Goal: Task Accomplishment & Management: Manage account settings

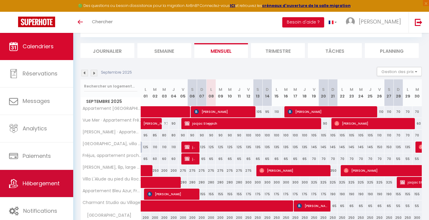
scroll to position [33, 0]
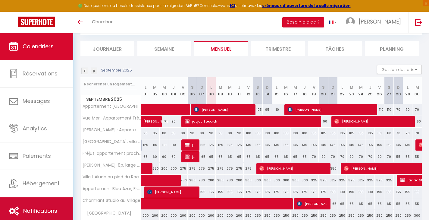
click at [38, 203] on link "Notifications" at bounding box center [36, 210] width 73 height 27
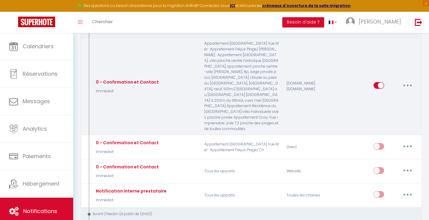
scroll to position [29, 0]
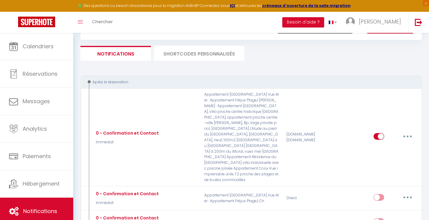
click at [179, 54] on li "SHORTCODES PERSONNALISÉS" at bounding box center [199, 53] width 90 height 15
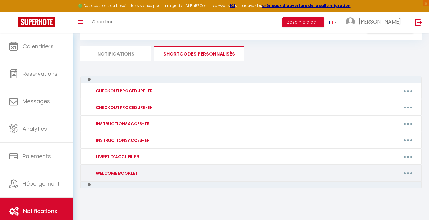
scroll to position [33, 0]
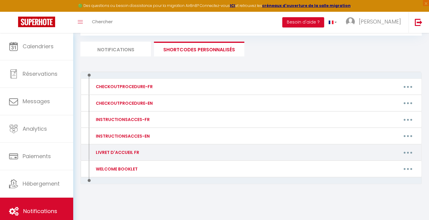
click at [412, 154] on button "button" at bounding box center [408, 152] width 17 height 10
click at [390, 165] on link "Editer" at bounding box center [392, 166] width 45 height 10
type input "LIVRET D'ACCUEIL FR"
type textarea "Livre d'accueil"
type textarea "https://urls.fr/hyX7aX"
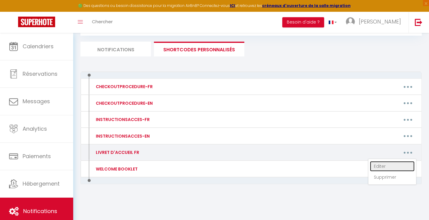
type textarea "https://urlr.me/JVbR6C"
type textarea "https://lc.cx/9TuAJE"
type textarea "https://urls.fr/ylXUTv"
type textarea "https://urls.fr/Do0OxN"
type textarea "https://urls.fr/XLQ98z"
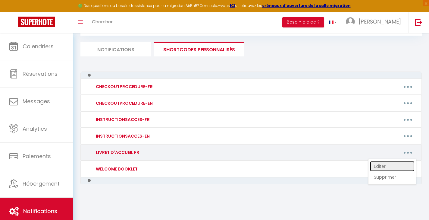
type textarea "https://urls.fr/KXwpji"
type textarea "https://urlr.me/Kkx3wB"
type textarea "https://urls.fr/jMmLrc"
type textarea "https://lc.cx/ApydTF"
type textarea "https://urls.fr/mbm6vs"
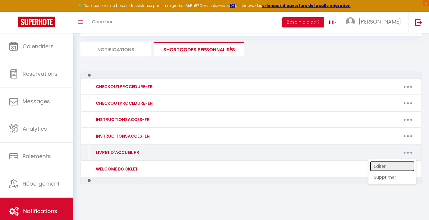
type textarea "https://urls.fr/Z2R_eR"
type textarea "https://urls.fr/mbm6vs"
type textarea "https://urls.fr/XLQ98z"
type textarea "https://urls.fr/KXwpji"
type textarea "https://urlr.me/Kkx3wB"
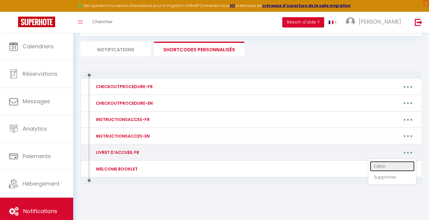
type textarea "https://urlr.me/JVbR6C"
type textarea "https://urls.fr/Do0OxN"
type textarea "https://urls.fr/Z2R_eR"
type textarea "https://urls.fr/BQJsNf"
type textarea "https://lc.cx/ApydTF"
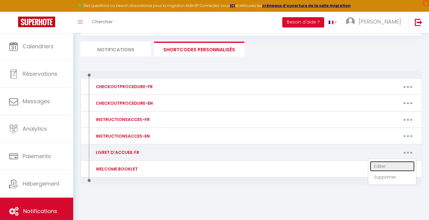
type textarea "https://urls.fr/hyX7aX"
type textarea "https://lc.cx/9TuAJE"
type textarea "https://urls.fr/jMmLrc"
type textarea "https://urls.fr/ylXUTv"
type textarea "https://urls.fr/388G0u"
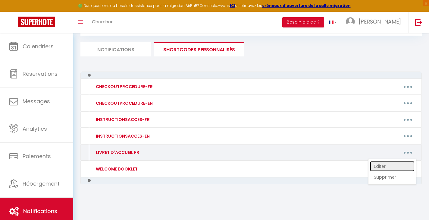
type textarea "https://urls.fr/lmXCpS"
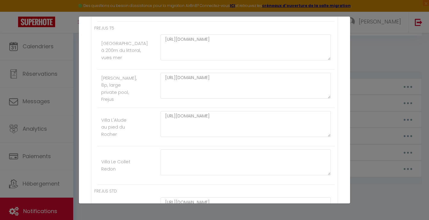
scroll to position [679, 0]
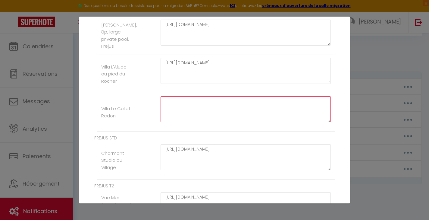
click at [184, 122] on textarea at bounding box center [246, 109] width 170 height 26
paste textarea "https://urls.fr/NDHnLw"
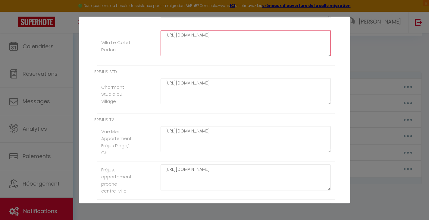
scroll to position [721, 0]
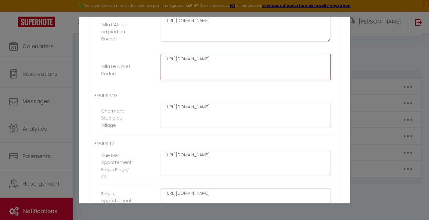
type textarea "https://urls.fr/NDHnLw"
click at [155, 83] on li "Villa Le Collet Redon https://urls.fr/NDHnLw" at bounding box center [215, 70] width 237 height 38
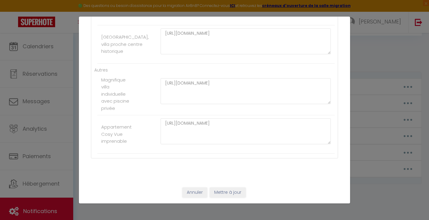
scroll to position [1217, 0]
click at [226, 193] on button "Mettre à jour" at bounding box center [228, 192] width 36 height 10
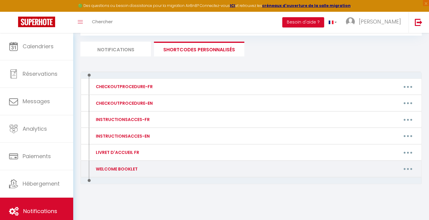
click at [407, 169] on icon "button" at bounding box center [408, 169] width 2 height 2
click at [390, 180] on link "Editer" at bounding box center [392, 182] width 45 height 10
type input "WELCOME BOOKLET"
type textarea "Welcome booklet"
type textarea "https://urls.fr/gLLMqp"
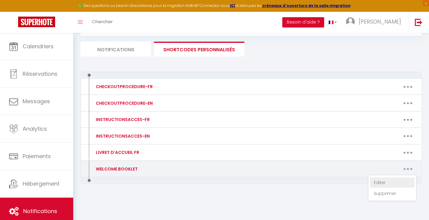
type textarea "https://urlr.me/vW3A54"
type textarea "https://lc.cx/HiQZo4"
type textarea "https://urls.fr/HCCunF"
type textarea "https://urls.fr/JOWWG0"
type textarea "https://urls.fr/mb7TUE"
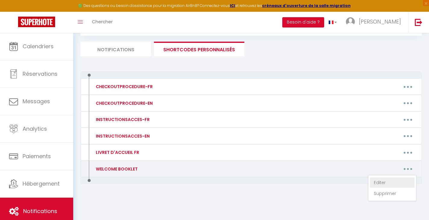
type textarea "https://urls.fr/IH4s1Y"
type textarea "https://urlr.me/zE9RVy"
type textarea "https://urls.fr/VtNcdc"
type textarea "https://lc.cx/bNytZk"
type textarea "https://urls.fr/y9SdFz"
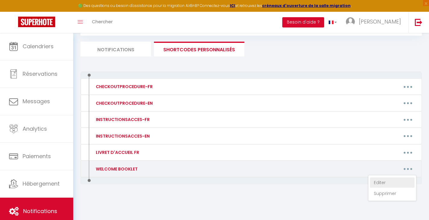
type textarea "https://urls.fr/xBGTlG"
type textarea "https://urls.fr/y9SdFz"
type textarea "https://urls.fr/mb7TUE"
type textarea "https://urls.fr/IH4s1Y"
type textarea "https://urlr.me/zE9RVy"
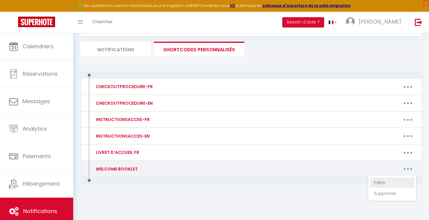
type textarea "https://urlr.me/vW3A54"
type textarea "https://urls.fr/JOWWG0"
type textarea "https://urls.fr/xBGTlG"
type textarea "https://urls.fr/bvvmsL"
type textarea "https://lc.cx/bNytZk"
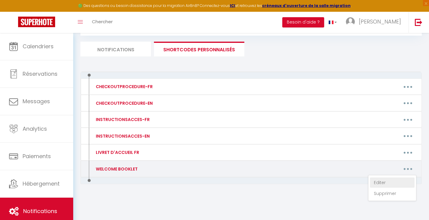
type textarea "https://urls.fr/gLLMqp"
type textarea "https://lc.cx/HiQZo4"
type textarea "https://urls.fr/VtNcdc"
type textarea "https://urls.fr/HCCunF"
type textarea "https://urls.fr/b-vb-s"
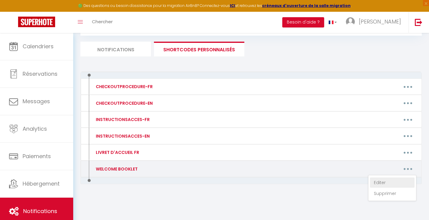
type textarea "https://urls.fr/0MmQWo"
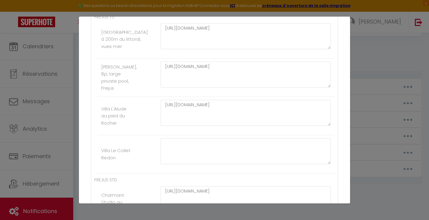
scroll to position [636, 0]
click at [175, 156] on textarea at bounding box center [246, 152] width 170 height 26
paste textarea "https://urls.fr/p3P8Cl"
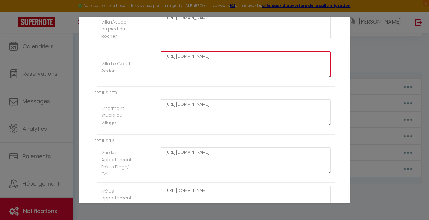
scroll to position [697, 0]
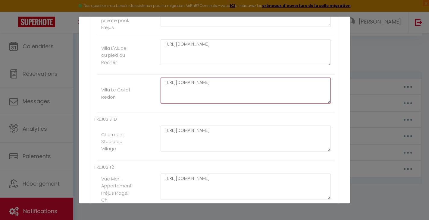
type textarea "https://urls.fr/p3P8Cl"
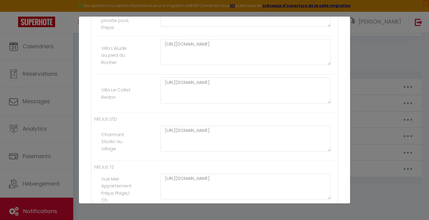
click at [143, 109] on li "Villa Le Collet Redon https://urls.fr/p3P8Cl" at bounding box center [215, 93] width 237 height 38
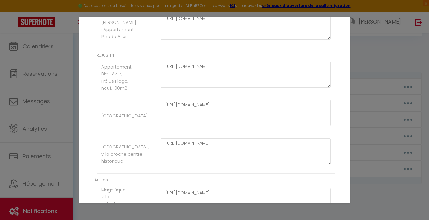
scroll to position [1217, 0]
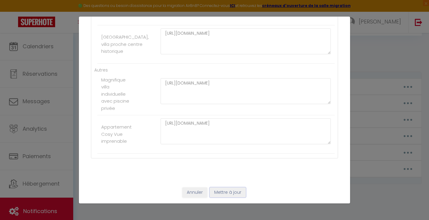
click at [232, 196] on button "Mettre à jour" at bounding box center [228, 192] width 36 height 10
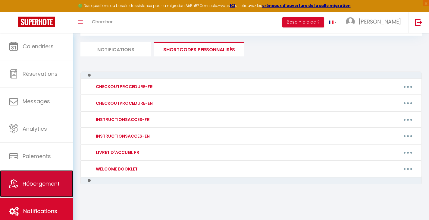
click at [44, 190] on link "Hébergement" at bounding box center [36, 183] width 73 height 27
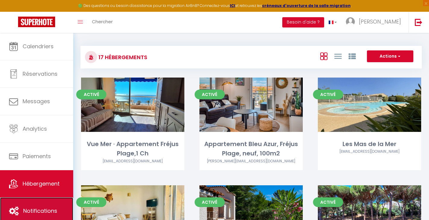
click at [43, 209] on span "Notifications" at bounding box center [40, 211] width 34 height 8
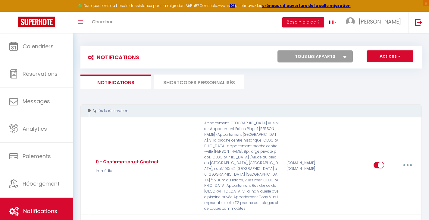
select select
checkbox input "false"
select select
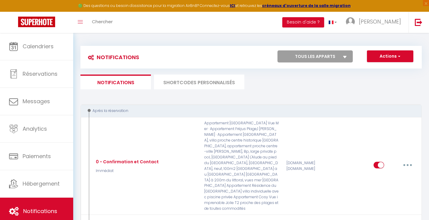
checkbox input "false"
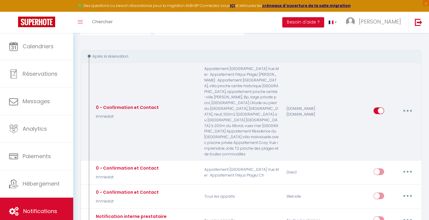
scroll to position [69, 0]
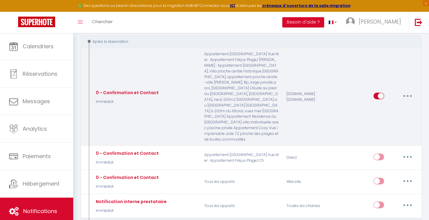
click at [406, 92] on button "button" at bounding box center [407, 96] width 17 height 10
click at [393, 107] on link "Editer" at bounding box center [392, 110] width 45 height 10
type input "0 - Confirmation et Contact"
select select "Immédiat"
select select "if_booking_is_paid"
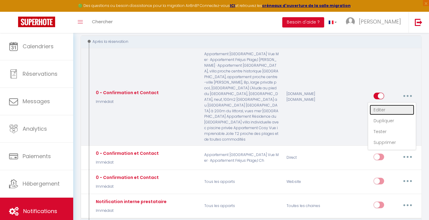
checkbox input "true"
checkbox input "false"
radio input "true"
type input "Merci pour votre réservation - [BOOKING:ID] - [GUEST:FIRST_NAME] [GUEST:LAST_NA…"
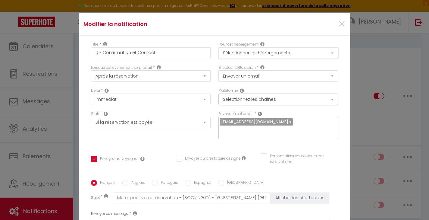
click at [250, 55] on button "Sélectionner les hébergements" at bounding box center [278, 52] width 120 height 11
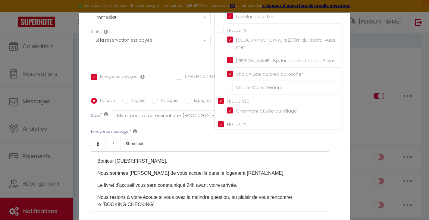
scroll to position [195, 0]
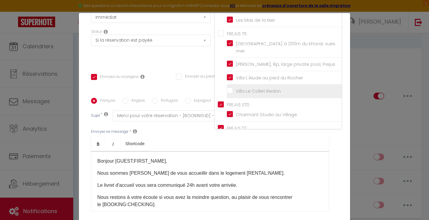
click at [229, 88] on input "Villa Le Collet Redon" at bounding box center [284, 91] width 115 height 6
checkbox input "true"
checkbox input "false"
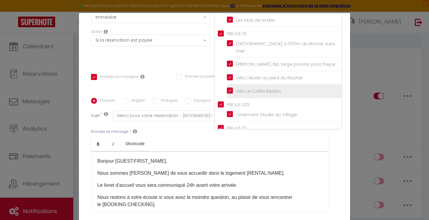
checkbox input "false"
checkbox input "true"
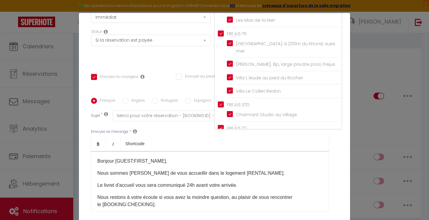
click at [196, 57] on div "Statut Aucun Si la réservation est payée Si réservation non payée Si la caution…" at bounding box center [150, 46] width 127 height 34
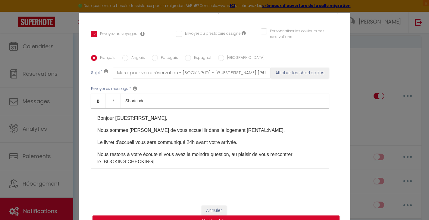
scroll to position [26, 0]
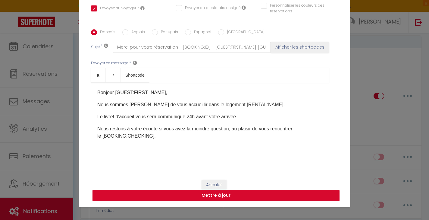
click at [217, 197] on button "Mettre à jour" at bounding box center [216, 195] width 247 height 11
checkbox input "true"
checkbox input "false"
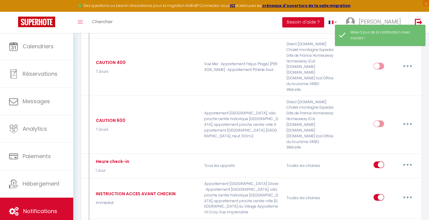
scroll to position [247, 0]
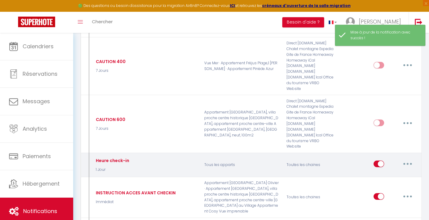
click at [412, 159] on button "button" at bounding box center [407, 164] width 17 height 10
click at [397, 172] on link "Editer" at bounding box center [392, 177] width 45 height 10
type input "Heure check-in"
select select "1 Jour"
select select "if_booking_is_paid"
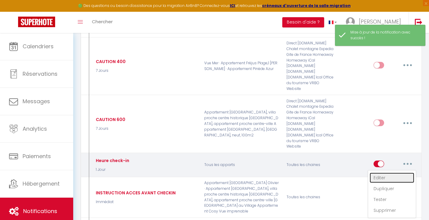
checkbox input "true"
checkbox input "false"
radio input "true"
type input "Check-in - [RENTAL:NAME]"
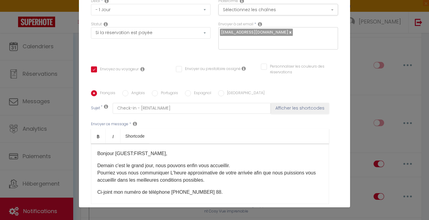
scroll to position [0, 0]
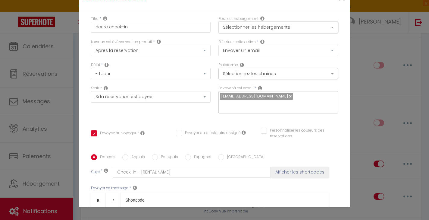
click at [265, 27] on button "Sélectionner les hébergements" at bounding box center [278, 27] width 120 height 11
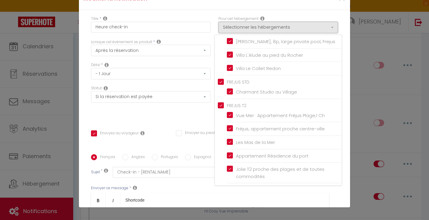
scroll to position [392, 0]
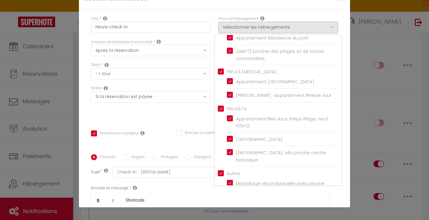
click at [183, 117] on div "Statut Aucun Si la réservation est payée Si réservation non payée Si la caution…" at bounding box center [150, 102] width 127 height 34
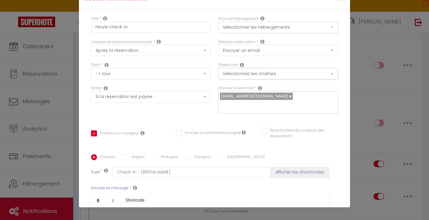
scroll to position [0, 0]
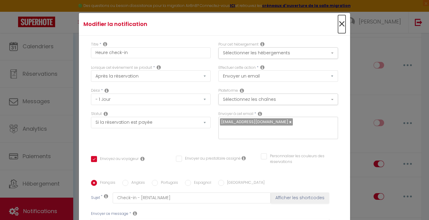
click at [345, 22] on span "×" at bounding box center [342, 24] width 8 height 18
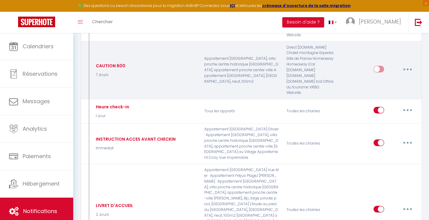
scroll to position [308, 0]
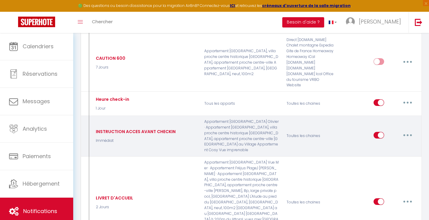
click at [407, 134] on icon "button" at bounding box center [408, 135] width 2 height 2
click at [397, 143] on link "Editer" at bounding box center [392, 148] width 45 height 10
type input "INSTRUCTION ACCES AVANT CHECKIN"
checkbox input "false"
select select "Immédiat"
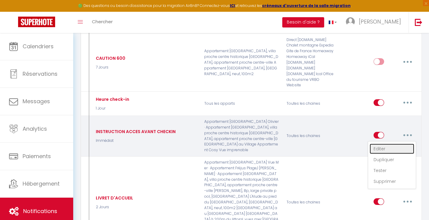
select select
checkbox input "true"
checkbox input "false"
type input "[GUEST:FIRST_NAME]"
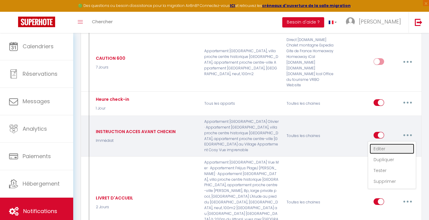
checkbox input "false"
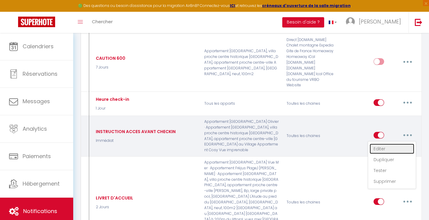
checkbox input "false"
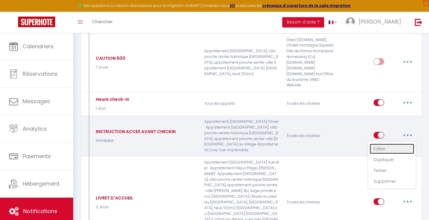
checkbox input "false"
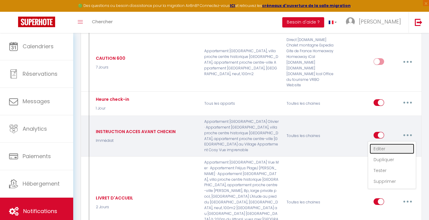
checkbox input "false"
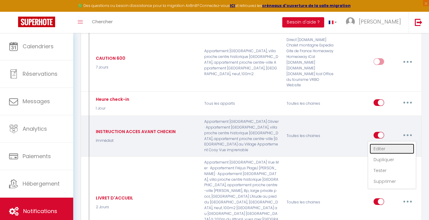
checkbox input "false"
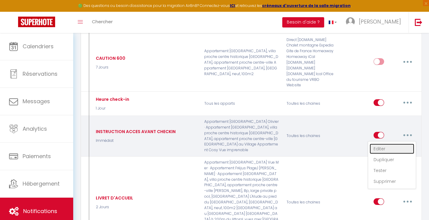
checkbox input "false"
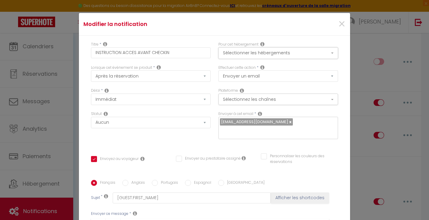
click at [243, 56] on button "Sélectionner les hébergements" at bounding box center [278, 52] width 120 height 11
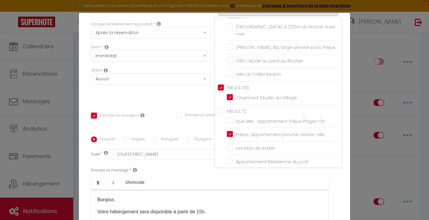
scroll to position [249, 0]
click at [180, 97] on div "Statut Aucun Si la réservation est payée Si réservation non payée Si la caution…" at bounding box center [150, 84] width 127 height 34
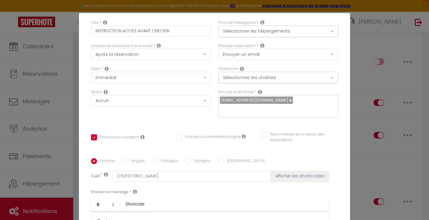
scroll to position [0, 0]
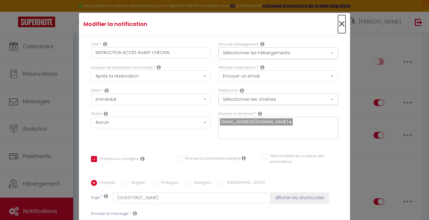
click at [341, 25] on span "×" at bounding box center [342, 24] width 8 height 18
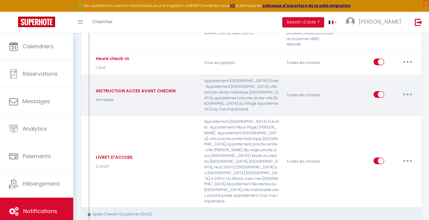
scroll to position [384, 0]
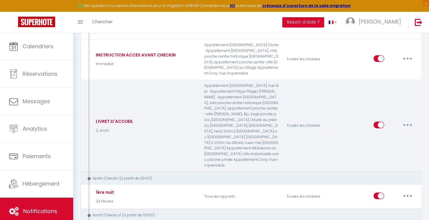
drag, startPoint x: 408, startPoint y: 99, endPoint x: 406, endPoint y: 102, distance: 3.5
click at [408, 120] on button "button" at bounding box center [407, 125] width 17 height 10
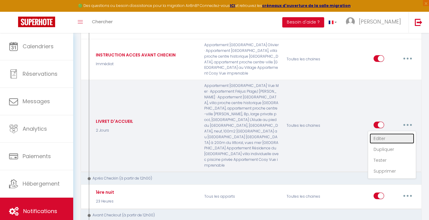
click at [394, 133] on link "Editer" at bounding box center [392, 138] width 45 height 10
type input "LIVRET D'ACCUEIL"
select select "2 Jours"
checkbox input "true"
checkbox input "false"
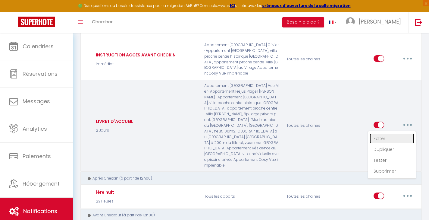
checkbox input "false"
type input "Votre séjour approche [GUEST:FIRST_NAME] - [RENTAL:NAME]"
checkbox input "true"
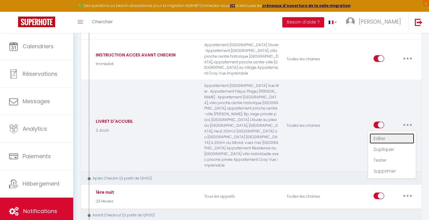
checkbox input "true"
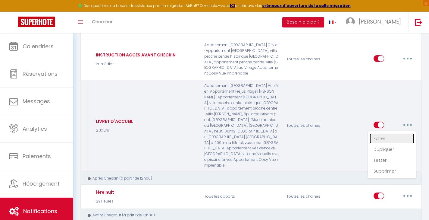
checkbox input "true"
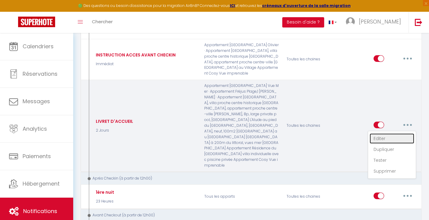
checkbox input "true"
checkbox input "false"
checkbox input "true"
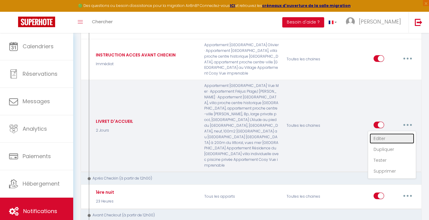
checkbox input "false"
checkbox input "true"
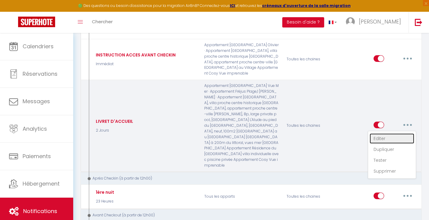
checkbox input "true"
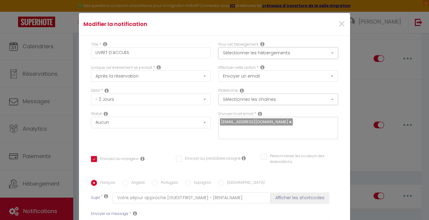
click at [267, 56] on button "Sélectionner les hébergements" at bounding box center [278, 52] width 120 height 11
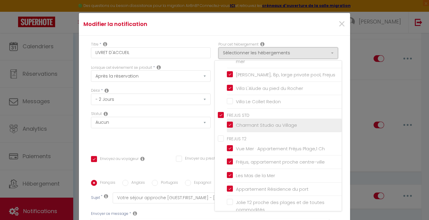
scroll to position [268, 0]
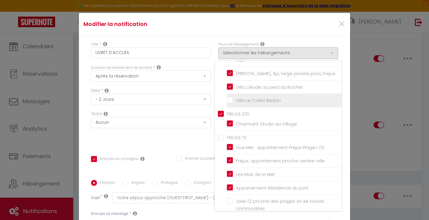
click at [240, 97] on input "Villa Le Collet Redon" at bounding box center [284, 100] width 115 height 6
checkbox input "true"
checkbox input "false"
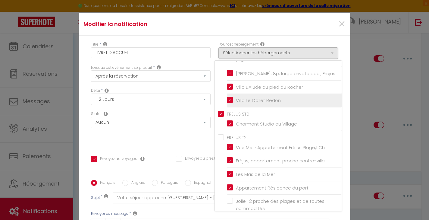
checkbox input "true"
checkbox input "false"
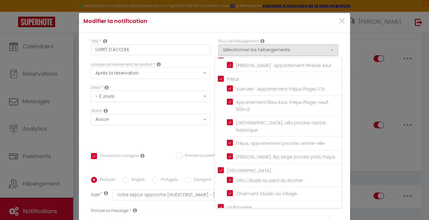
scroll to position [0, 0]
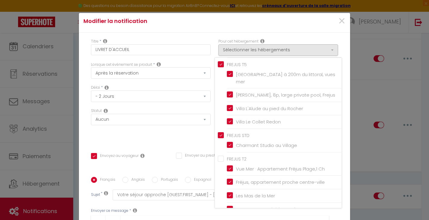
click at [181, 139] on div "Statut Aucun Si la réservation est payée Si réservation non payée Si la caution…" at bounding box center [150, 125] width 127 height 34
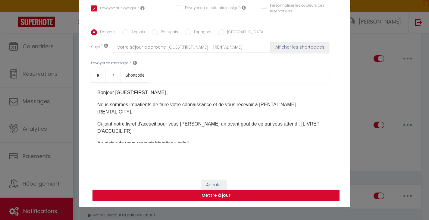
click at [219, 196] on button "Mettre à jour" at bounding box center [216, 195] width 247 height 11
checkbox input "true"
checkbox input "false"
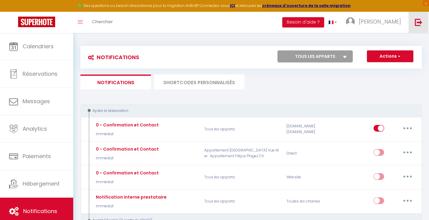
click at [422, 28] on link at bounding box center [419, 22] width 20 height 21
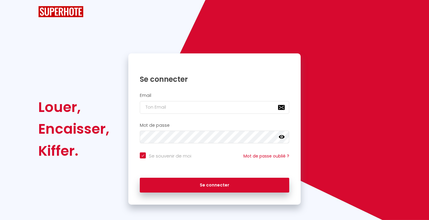
checkbox input "true"
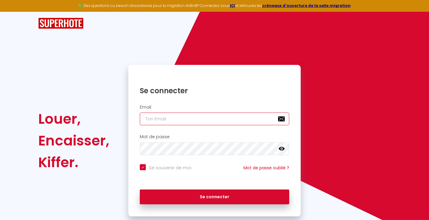
type input "[EMAIL_ADDRESS][DOMAIN_NAME]"
checkbox input "true"
click at [182, 121] on input "[EMAIL_ADDRESS][DOMAIN_NAME]" at bounding box center [214, 118] width 149 height 13
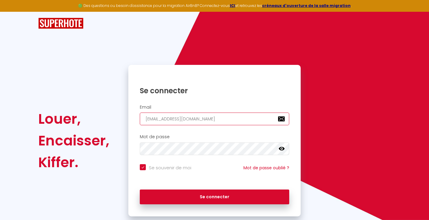
type input "r"
checkbox input "true"
type input "[EMAIL_ADDRESS][DOMAIN_NAME]"
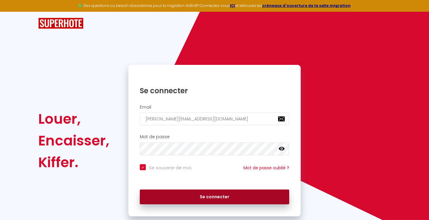
click at [207, 197] on button "Se connecter" at bounding box center [214, 196] width 149 height 15
checkbox input "true"
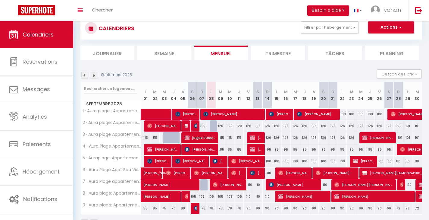
scroll to position [17, 0]
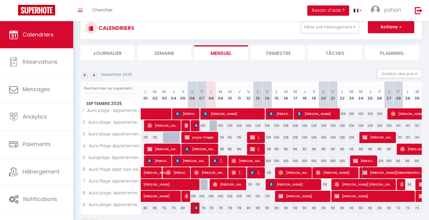
select select "OK"
select select "KO"
select select "0"
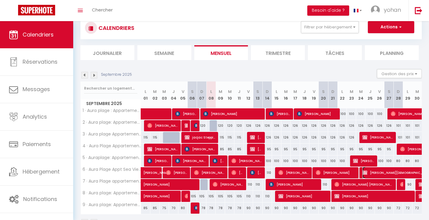
select select "1"
select select
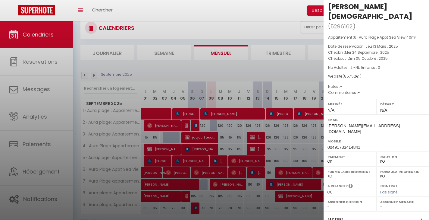
scroll to position [10, 0]
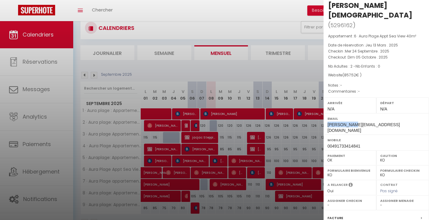
drag, startPoint x: 372, startPoint y: 105, endPoint x: 329, endPoint y: 107, distance: 43.1
click at [329, 113] on div "Email christ.jochen@gmx.de" at bounding box center [376, 123] width 105 height 21
click at [329, 122] on span "christ.jochen@gmx.de" at bounding box center [364, 127] width 72 height 11
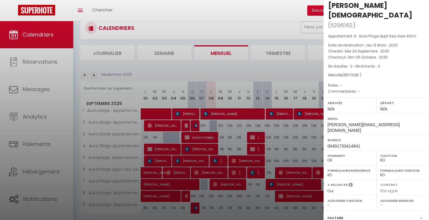
click at [364, 137] on label "Mobile" at bounding box center [377, 140] width 98 height 6
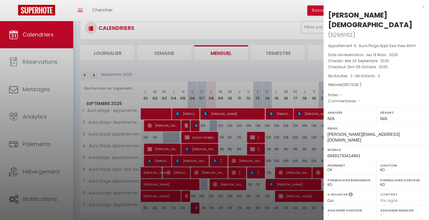
scroll to position [61, 0]
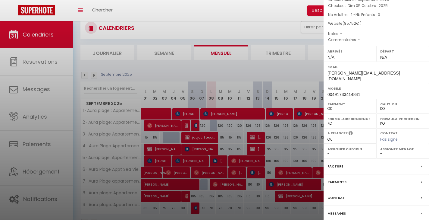
click at [340, 210] on label "Messages" at bounding box center [337, 213] width 18 height 6
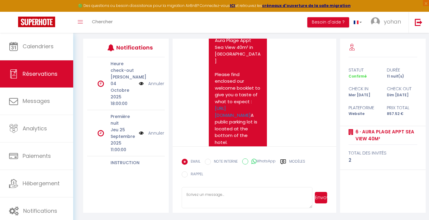
scroll to position [619, 0]
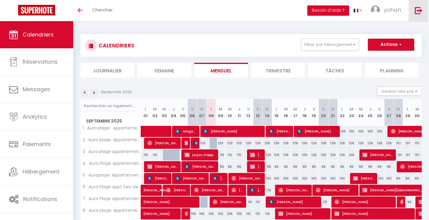
click at [419, 7] on img at bounding box center [419, 11] width 8 height 8
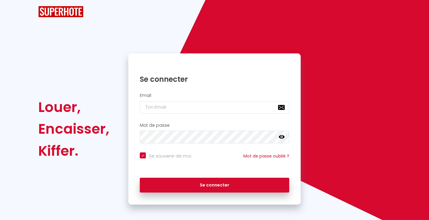
checkbox input "true"
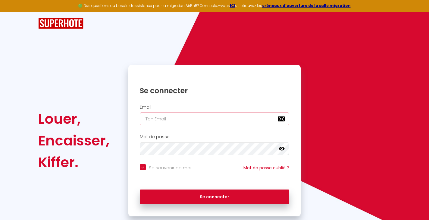
type input "[EMAIL_ADDRESS][DOMAIN_NAME]"
checkbox input "true"
click at [177, 119] on input "[EMAIL_ADDRESS][DOMAIN_NAME]" at bounding box center [214, 118] width 149 height 13
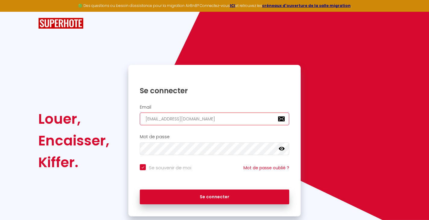
type input "c"
checkbox input "true"
type input "[EMAIL_ADDRESS][DOMAIN_NAME]"
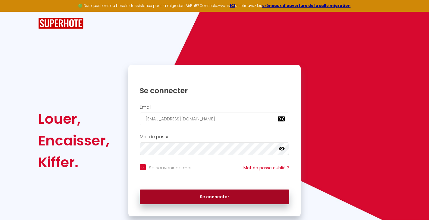
click at [202, 196] on button "Se connecter" at bounding box center [214, 196] width 149 height 15
checkbox input "true"
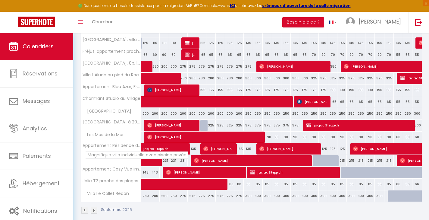
scroll to position [142, 0]
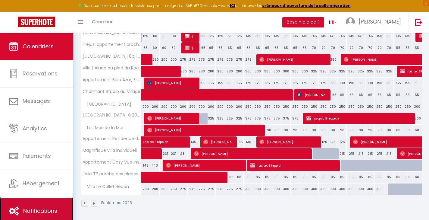
click at [31, 212] on span "Notifications" at bounding box center [40, 211] width 34 height 8
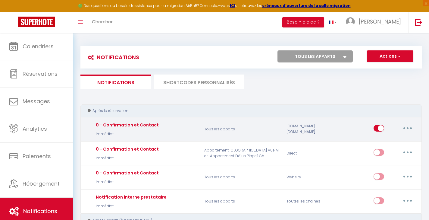
select select
checkbox input "false"
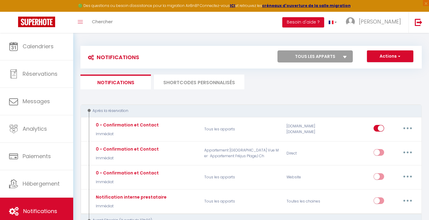
select select
checkbox input "false"
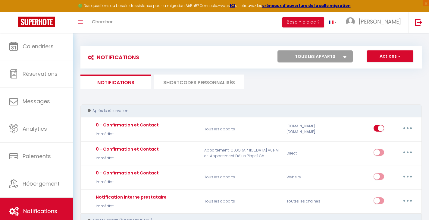
checkbox input "false"
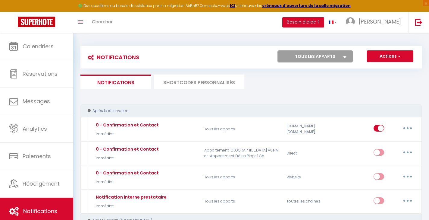
checkbox input "false"
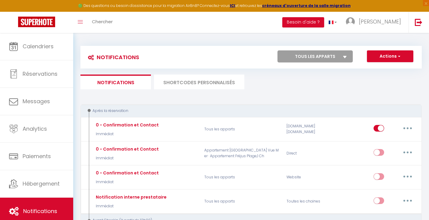
checkbox input "false"
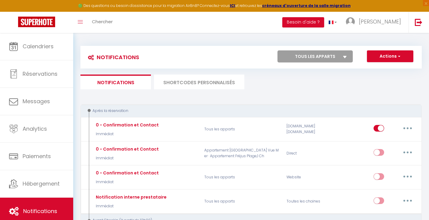
checkbox input "false"
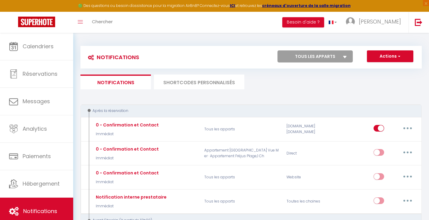
checkbox input "false"
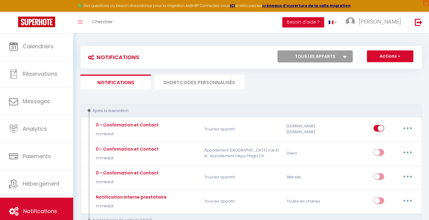
checkbox input "false"
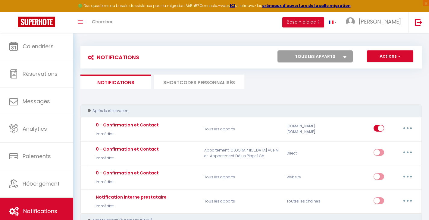
checkbox input "false"
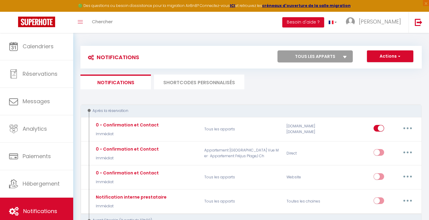
checkbox input "false"
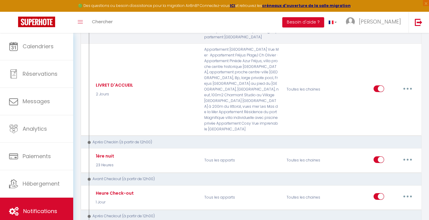
scroll to position [440, 0]
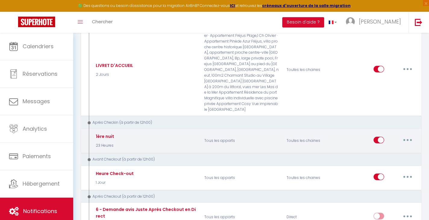
click at [409, 135] on button "button" at bounding box center [407, 140] width 17 height 10
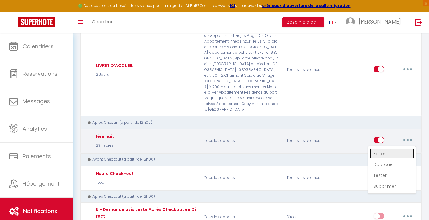
click at [392, 148] on link "Editer" at bounding box center [392, 153] width 45 height 10
type input "1ère nuit"
checkbox input "true"
select select "3"
select select "23 Heures"
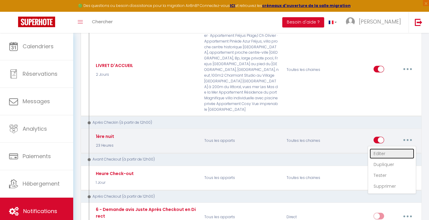
select select "if_booking_is_paid"
checkbox input "true"
checkbox input "false"
radio input "true"
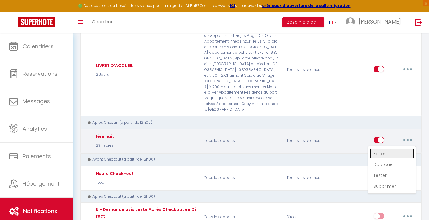
type input "Votre première nuit"
checkbox input "true"
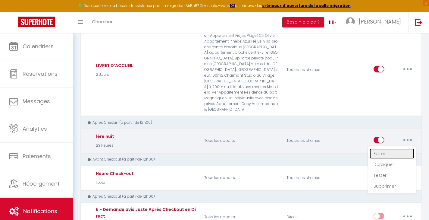
checkbox input "true"
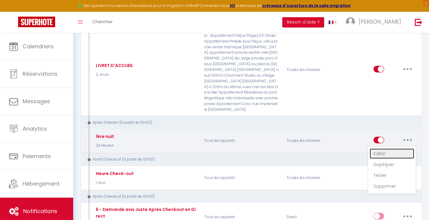
checkbox input "true"
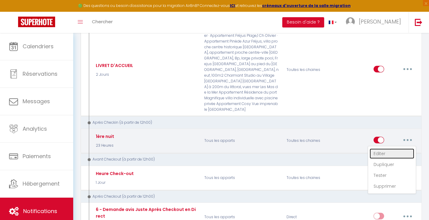
checkbox input "true"
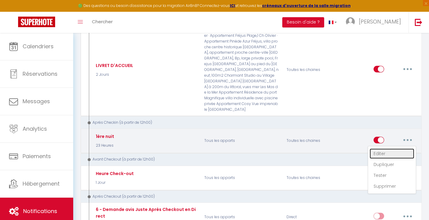
checkbox input "true"
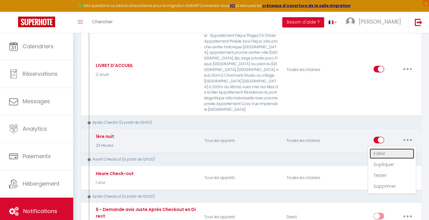
checkbox input "true"
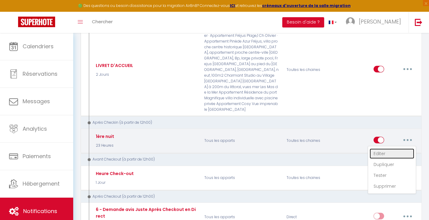
checkbox input "true"
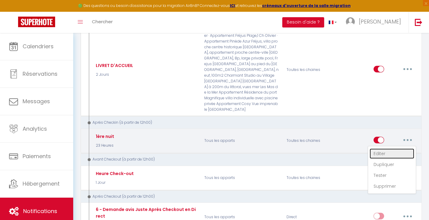
checkbox input "true"
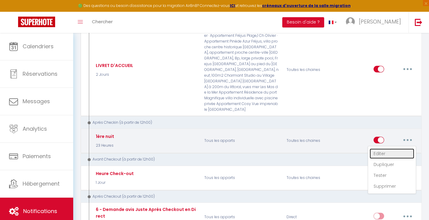
checkbox input "true"
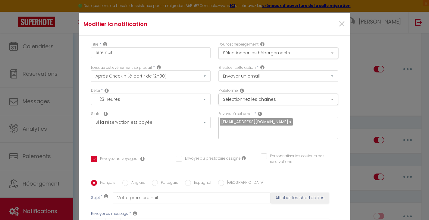
click at [241, 55] on button "Sélectionner les hébergements" at bounding box center [278, 52] width 120 height 11
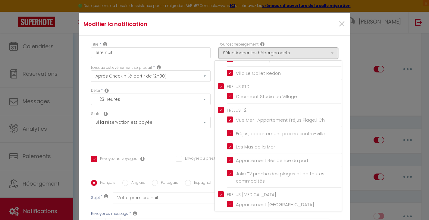
scroll to position [392, 0]
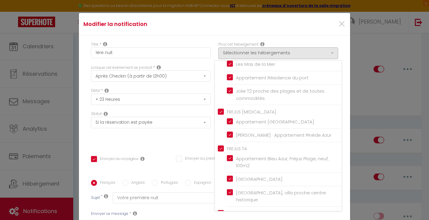
click at [193, 136] on div "Statut Aucun Si la réservation est payée Si réservation non payée Si la caution…" at bounding box center [150, 128] width 127 height 34
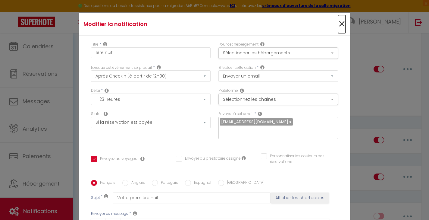
click at [339, 24] on span "×" at bounding box center [342, 24] width 8 height 18
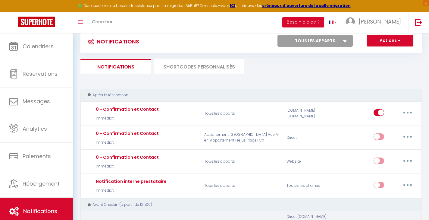
scroll to position [0, 0]
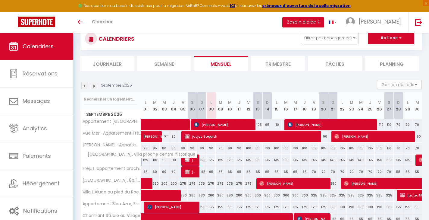
scroll to position [26, 0]
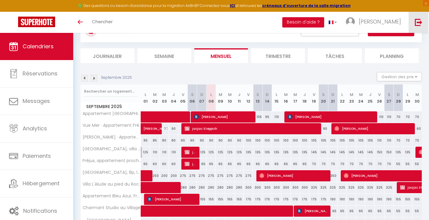
click at [416, 19] on img at bounding box center [419, 22] width 8 height 8
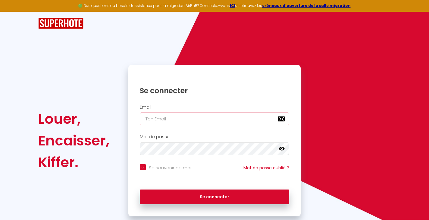
type input "[EMAIL_ADDRESS][DOMAIN_NAME]"
checkbox input "true"
click at [197, 121] on input "[EMAIL_ADDRESS][DOMAIN_NAME]" at bounding box center [214, 118] width 149 height 13
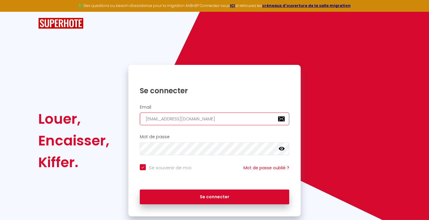
type input "r"
checkbox input "true"
type input "[EMAIL_ADDRESS][DOMAIN_NAME]"
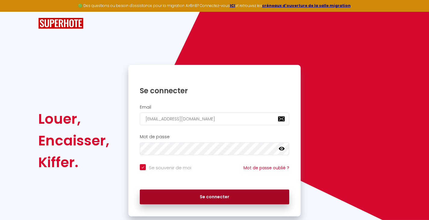
click at [213, 199] on button "Se connecter" at bounding box center [214, 196] width 149 height 15
checkbox input "true"
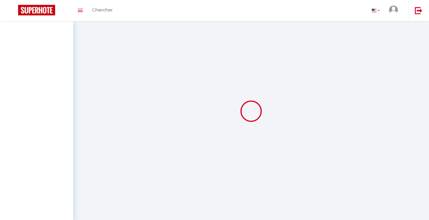
select select
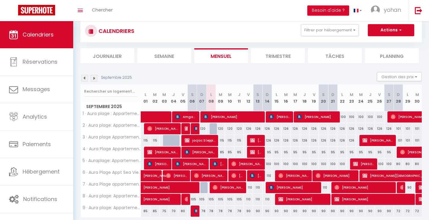
scroll to position [17, 0]
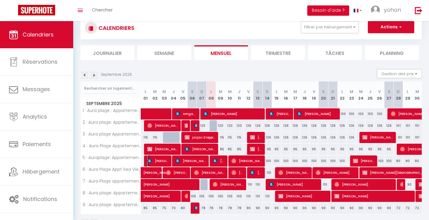
click at [161, 163] on span "[PERSON_NAME]" at bounding box center [158, 160] width 22 height 11
select select "OK"
select select "KO"
select select "0"
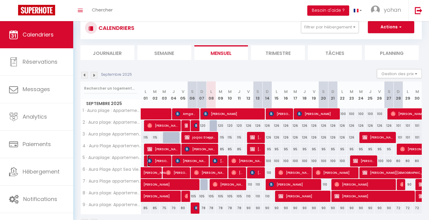
select select "1"
select select
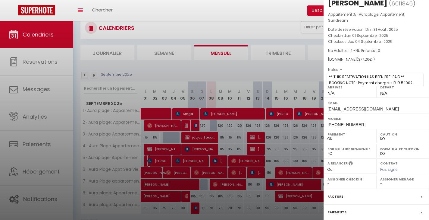
scroll to position [13, 0]
